Goal: Task Accomplishment & Management: Manage account settings

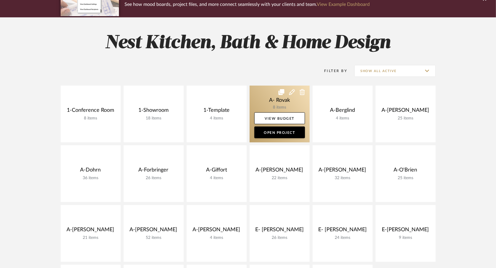
scroll to position [62, 0]
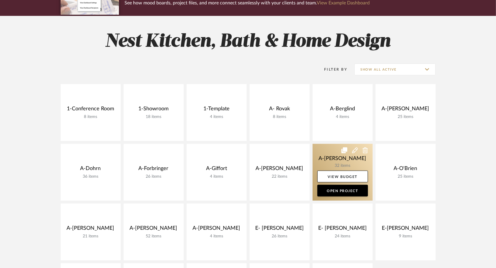
click at [323, 151] on link at bounding box center [343, 172] width 60 height 57
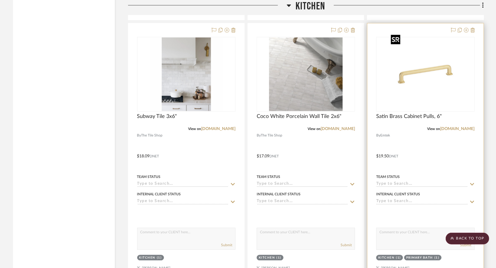
scroll to position [955, 0]
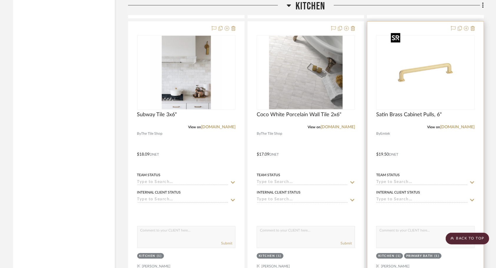
click at [450, 130] on div at bounding box center [425, 149] width 116 height 257
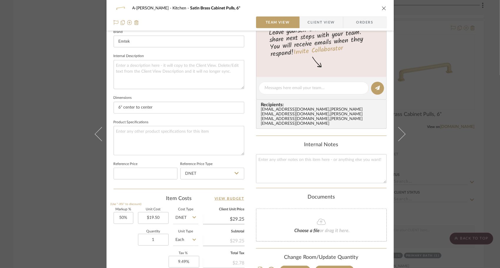
scroll to position [192, 0]
click at [123, 216] on input "50" at bounding box center [124, 218] width 20 height 12
type input "30%"
type input "$25.35"
type input "$2.54"
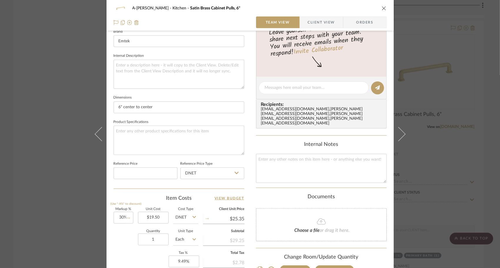
click at [117, 239] on div "Quantity 1 Unit Type Each" at bounding box center [156, 240] width 85 height 21
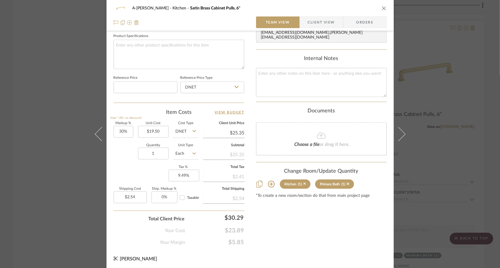
scroll to position [277, 0]
click at [382, 8] on icon "close" at bounding box center [384, 8] width 5 height 5
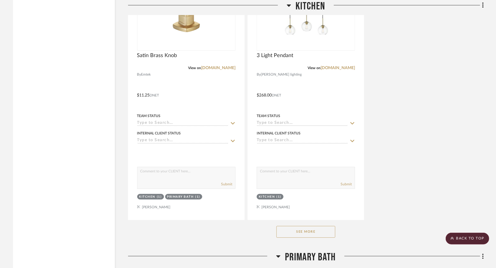
scroll to position [1278, 0]
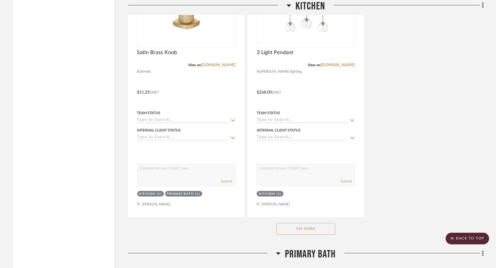
click at [311, 224] on button "See More" at bounding box center [305, 229] width 59 height 12
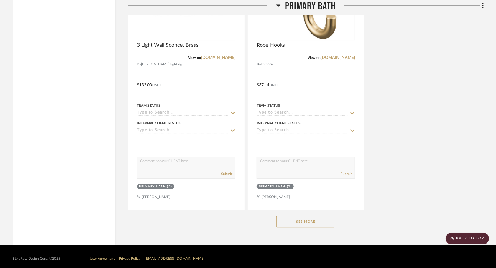
scroll to position [2380, 0]
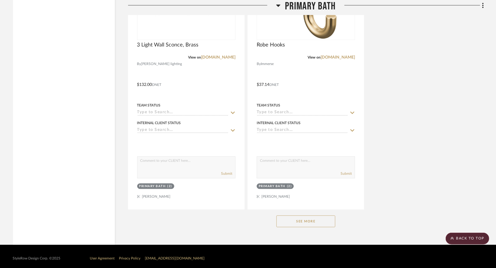
click at [292, 217] on button "See More" at bounding box center [305, 221] width 59 height 12
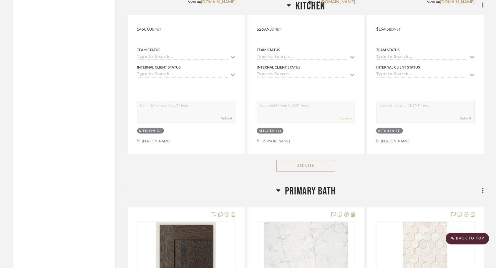
scroll to position [1602, 0]
click at [308, 160] on button "See Less" at bounding box center [305, 166] width 59 height 12
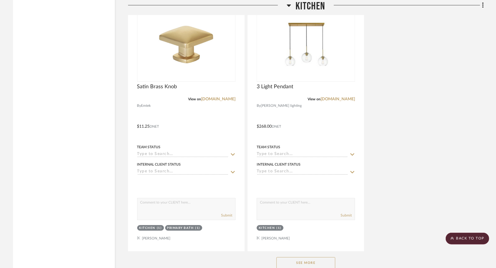
scroll to position [1244, 0]
click at [309, 259] on button "See More" at bounding box center [305, 263] width 59 height 12
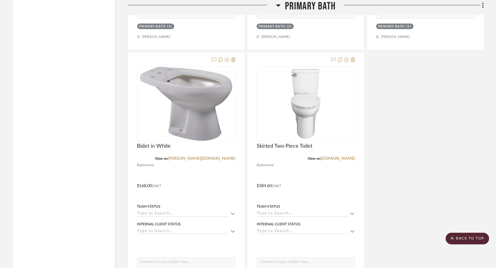
scroll to position [3061, 0]
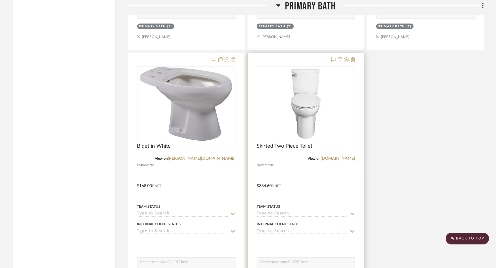
drag, startPoint x: 491, startPoint y: 170, endPoint x: 339, endPoint y: 186, distance: 152.6
click at [339, 186] on div at bounding box center [306, 181] width 116 height 257
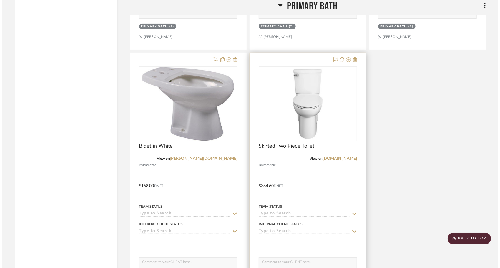
scroll to position [0, 0]
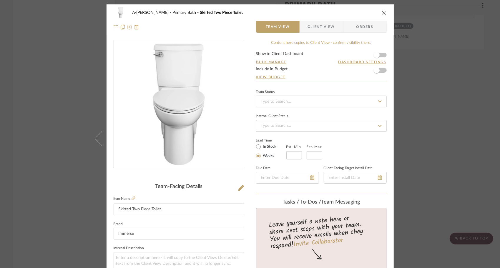
click at [382, 13] on icon "close" at bounding box center [384, 12] width 5 height 5
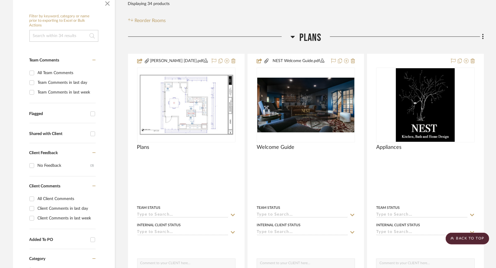
scroll to position [107, 0]
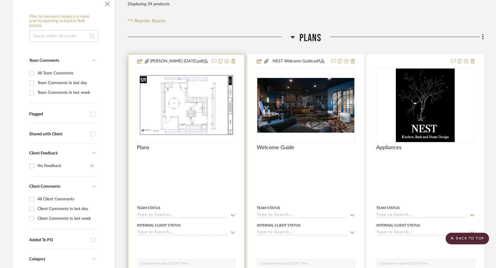
click at [208, 114] on img "0" at bounding box center [186, 105] width 97 height 63
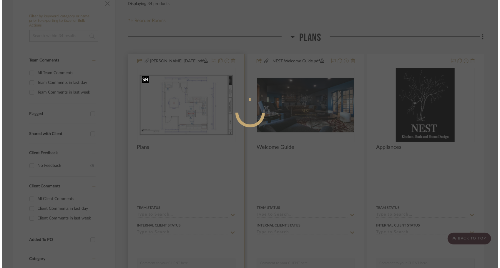
scroll to position [0, 0]
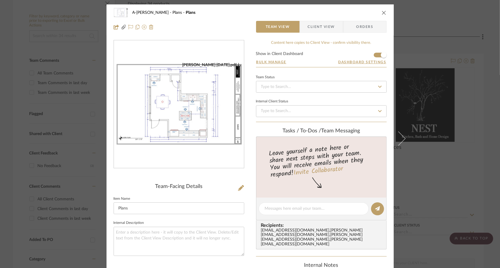
click at [208, 114] on img "0" at bounding box center [179, 104] width 130 height 84
click at [377, 14] on div "A-[PERSON_NAME] Plans Plans" at bounding box center [250, 13] width 273 height 12
click at [382, 14] on icon "close" at bounding box center [384, 12] width 5 height 5
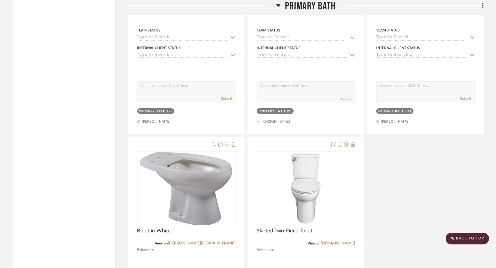
scroll to position [2973, 0]
